Goal: Information Seeking & Learning: Learn about a topic

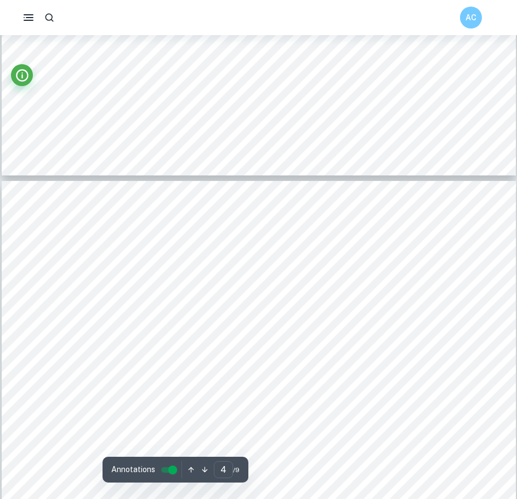
type input "5"
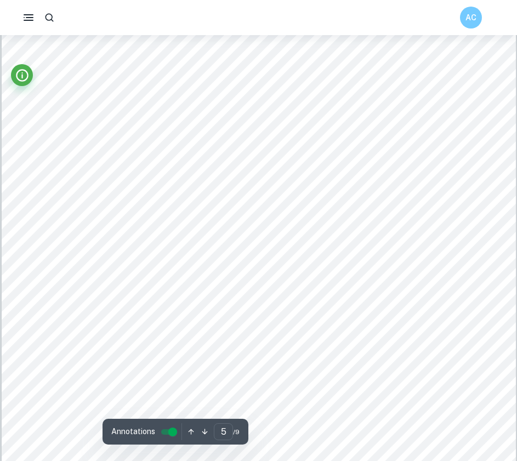
scroll to position [3117, 0]
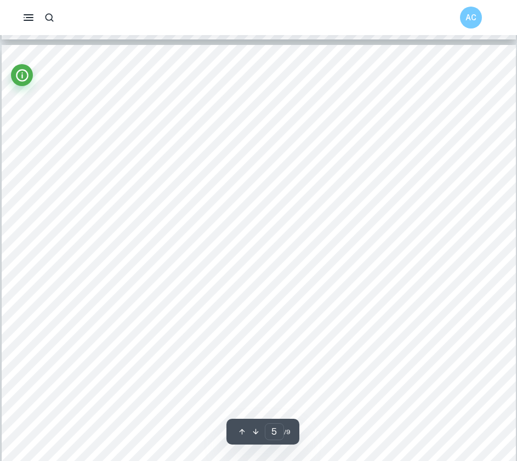
scroll to position [2952, 0]
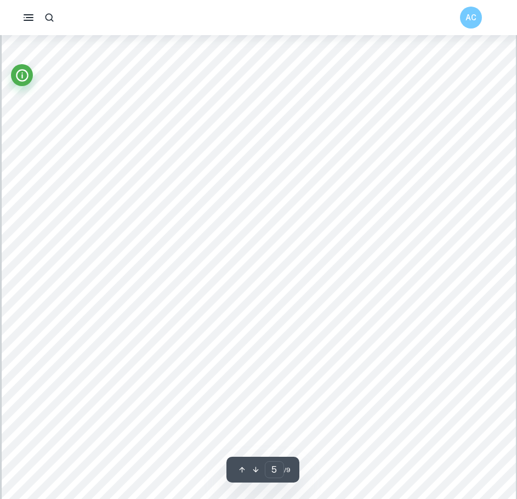
scroll to position [3062, 0]
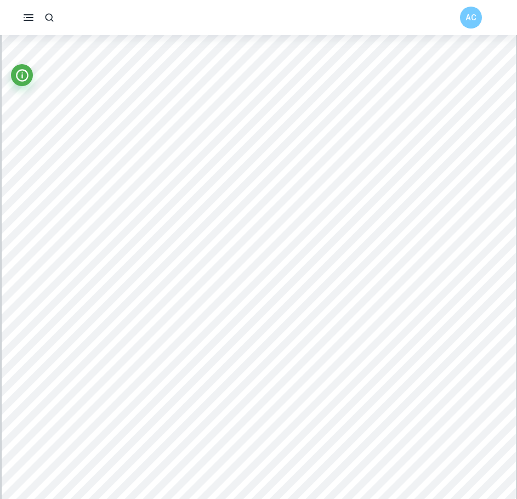
drag, startPoint x: 204, startPoint y: 257, endPoint x: 89, endPoint y: 223, distance: 119.8
click at [89, 223] on div at bounding box center [252, 404] width 376 height 394
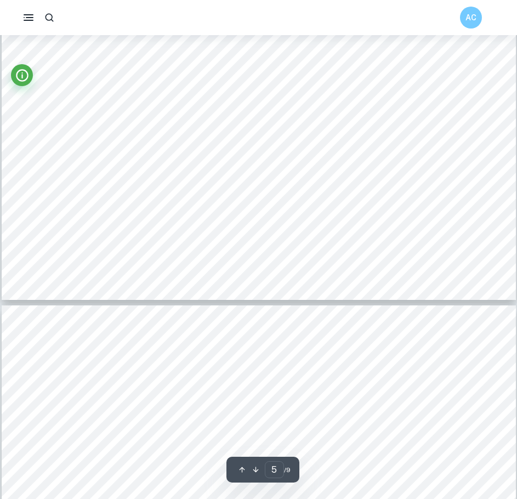
type input "6"
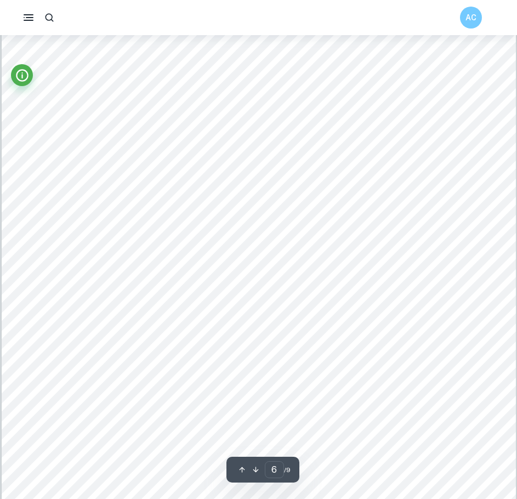
scroll to position [3830, 0]
